Goal: Information Seeking & Learning: Learn about a topic

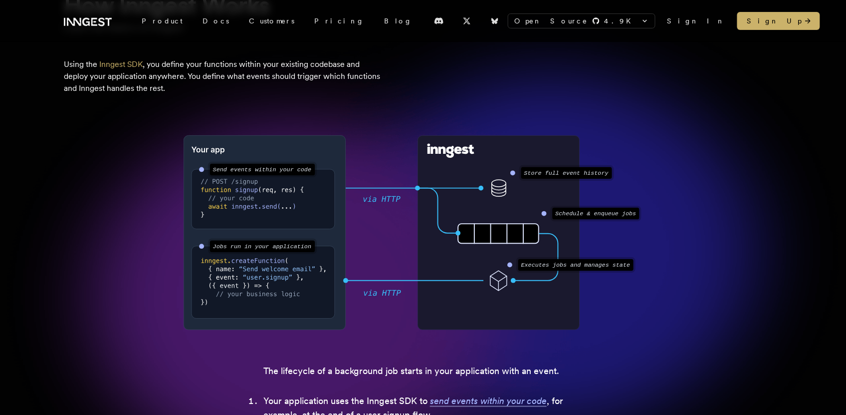
scroll to position [112, 0]
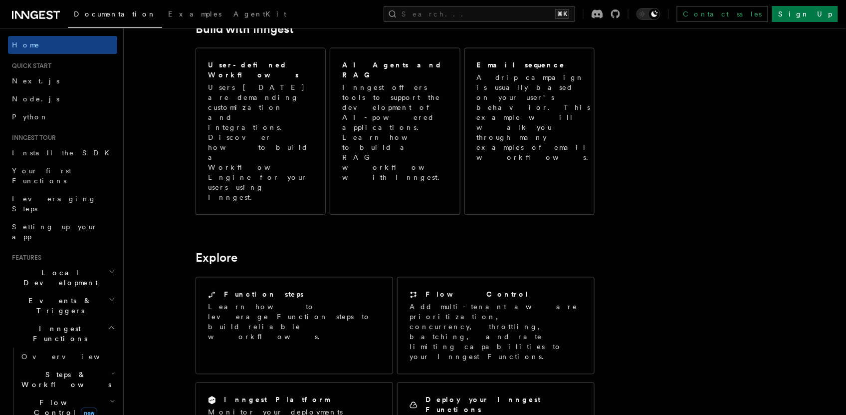
scroll to position [590, 0]
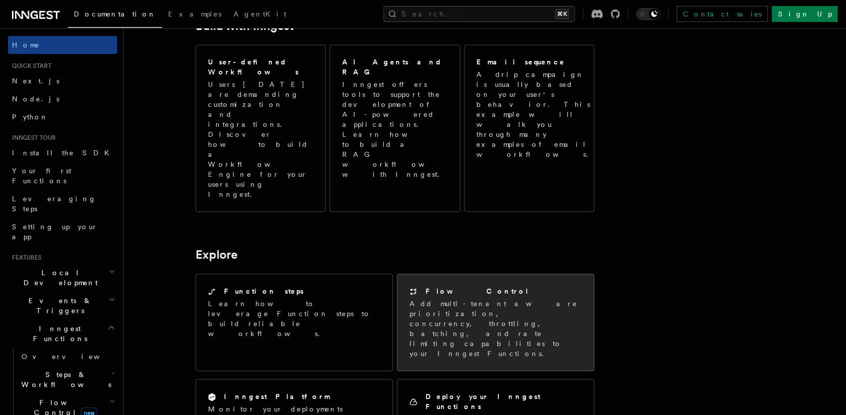
click at [460, 274] on div "Flow Control Add multi-tenant aware prioritization, concurrency, throttling, ba…" at bounding box center [496, 322] width 197 height 96
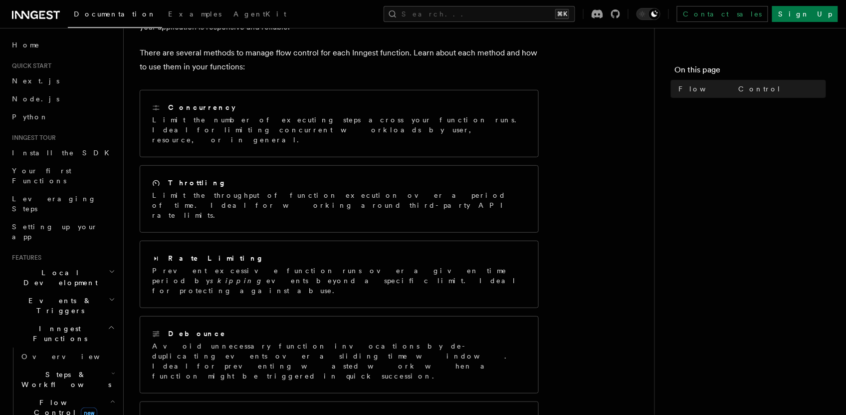
scroll to position [134, 0]
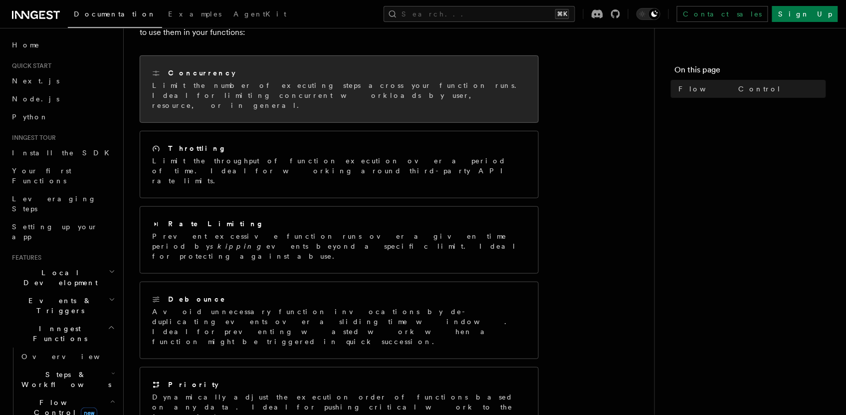
click at [213, 103] on div "Concurrency Limit the number of executing steps across your function runs. Idea…" at bounding box center [339, 89] width 398 height 66
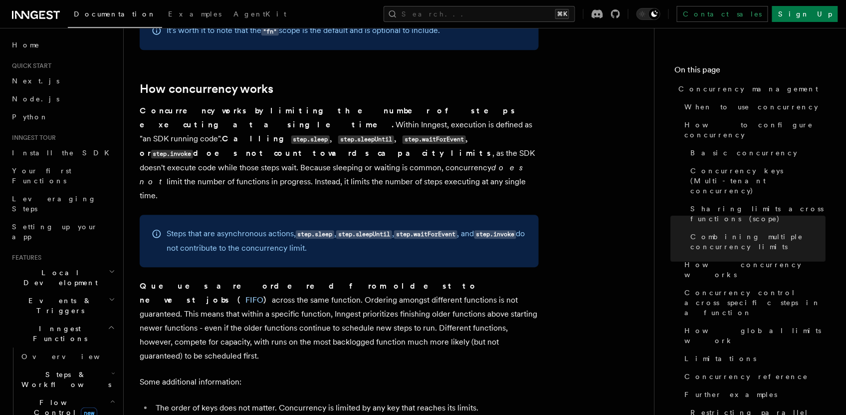
scroll to position [2044, 0]
click at [29, 67] on span "Quick start" at bounding box center [29, 66] width 43 height 8
click at [18, 43] on span "Home" at bounding box center [26, 45] width 28 height 10
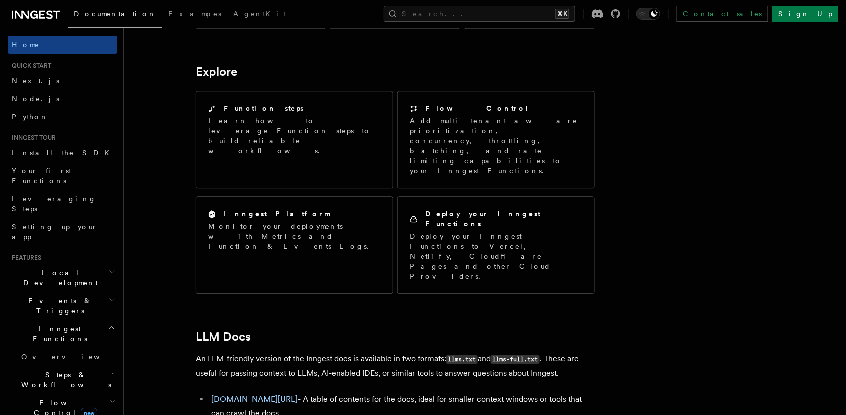
scroll to position [859, 0]
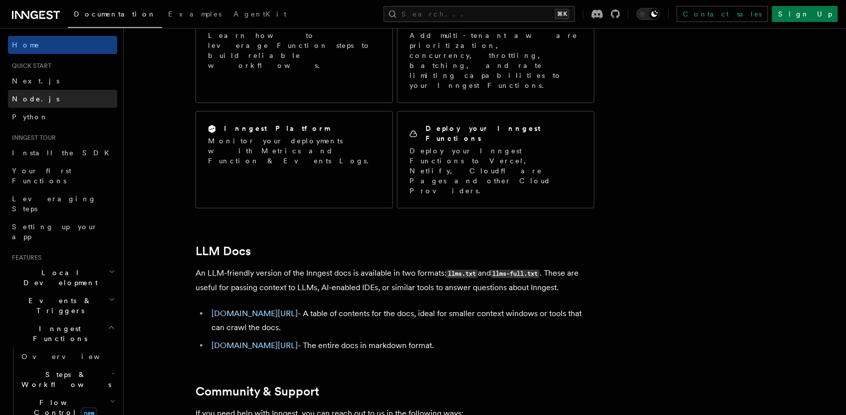
click at [25, 98] on span "Node.js" at bounding box center [35, 99] width 47 height 8
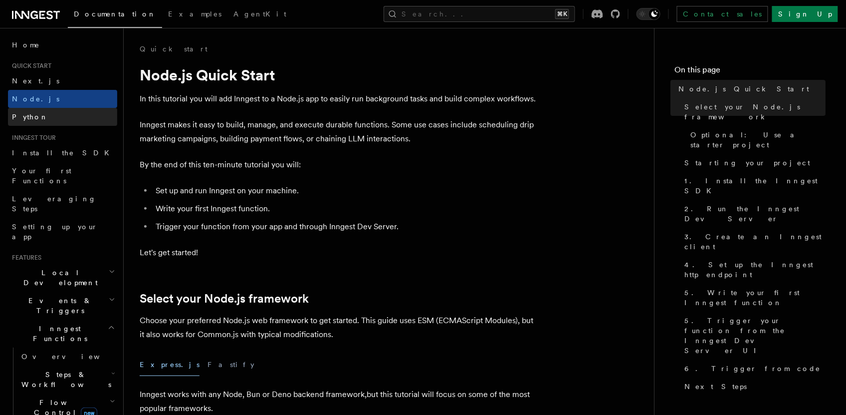
click at [28, 113] on span "Python" at bounding box center [30, 117] width 36 height 8
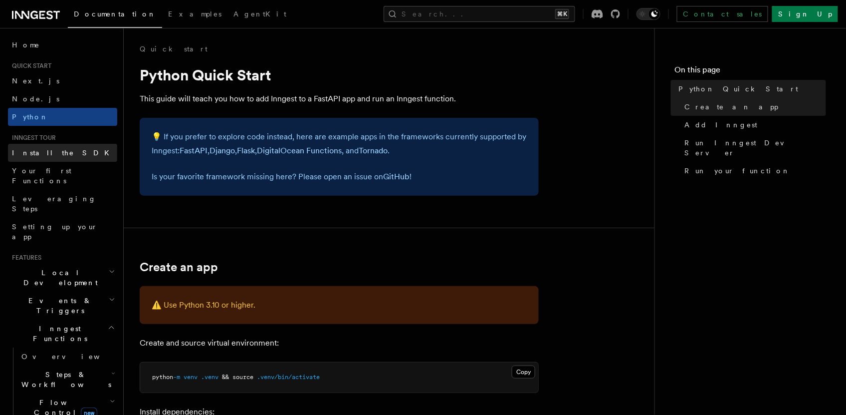
click at [43, 149] on span "Install the SDK" at bounding box center [63, 153] width 103 height 8
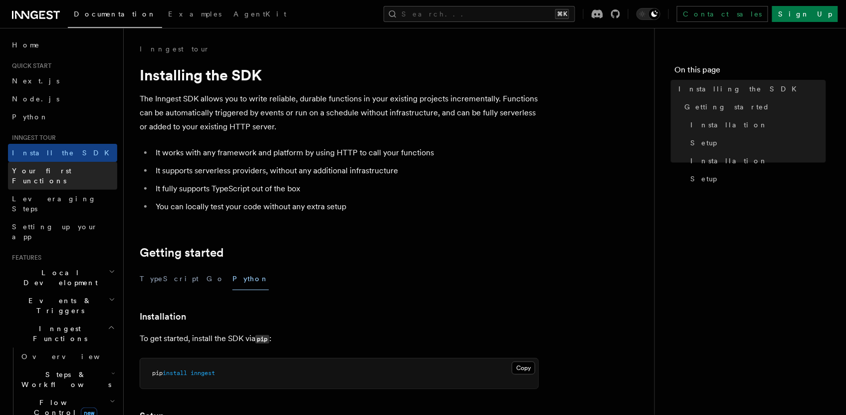
click at [45, 171] on span "Your first Functions" at bounding box center [41, 176] width 59 height 18
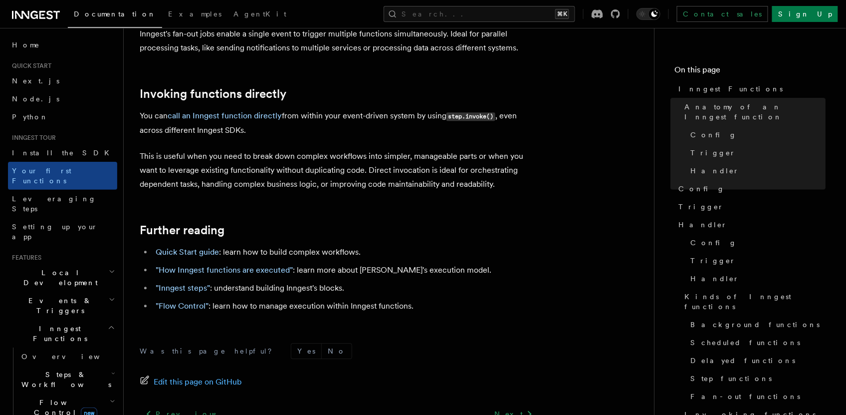
scroll to position [2094, 0]
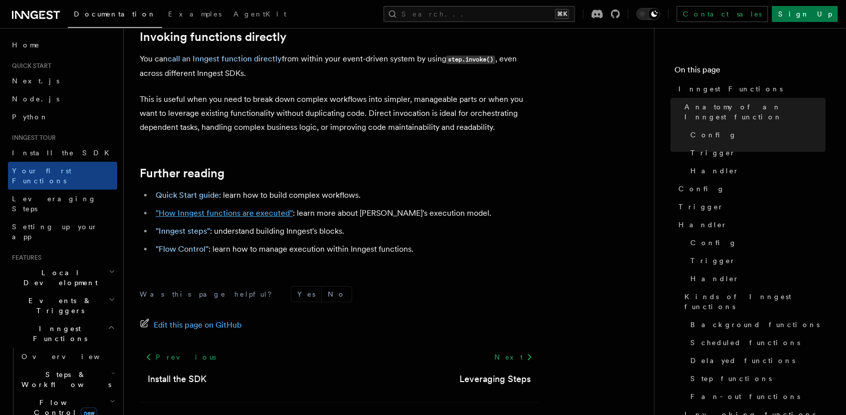
click at [197, 208] on link ""How Inngest functions are executed"" at bounding box center [224, 212] width 137 height 9
